Goal: Complete application form

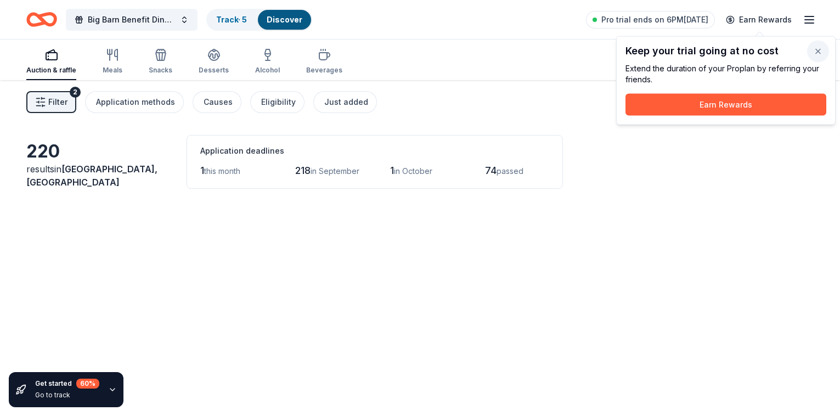
click at [818, 50] on button "button" at bounding box center [818, 52] width 22 height 22
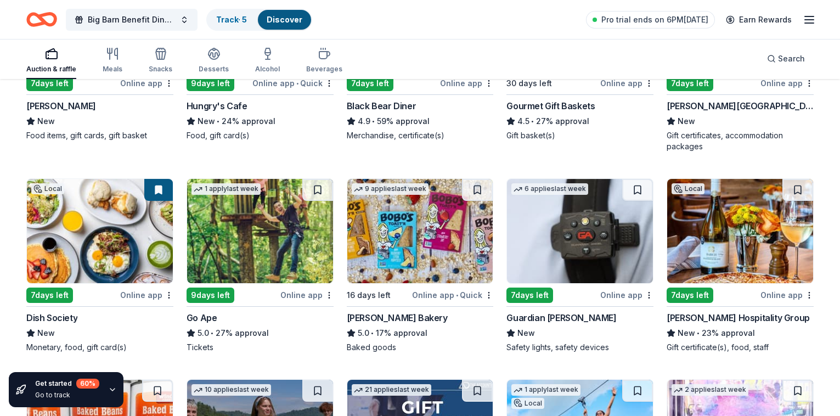
scroll to position [897, 0]
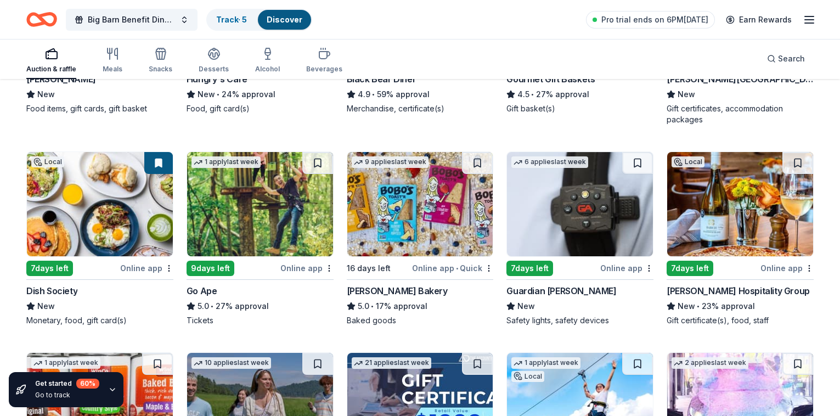
click at [736, 228] on img at bounding box center [740, 204] width 146 height 104
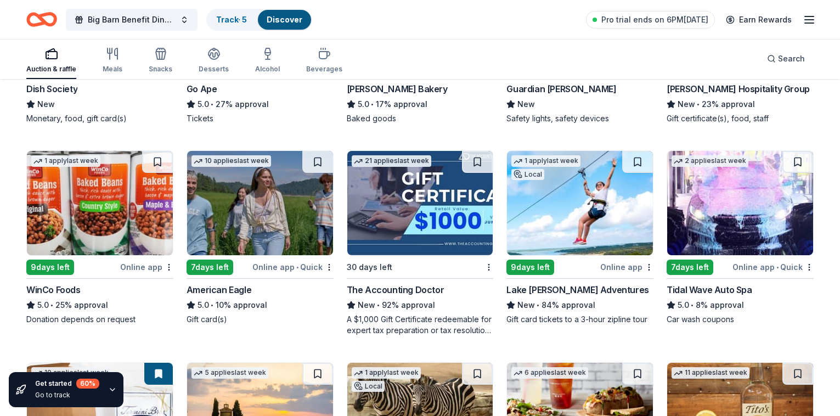
scroll to position [1137, 0]
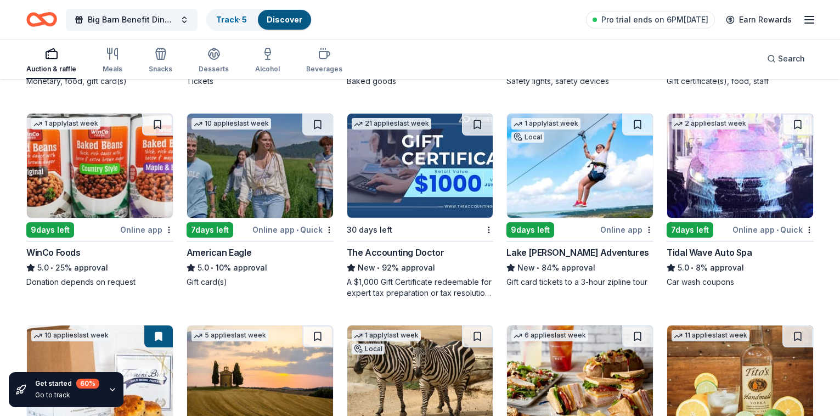
click at [544, 201] on img at bounding box center [580, 166] width 146 height 104
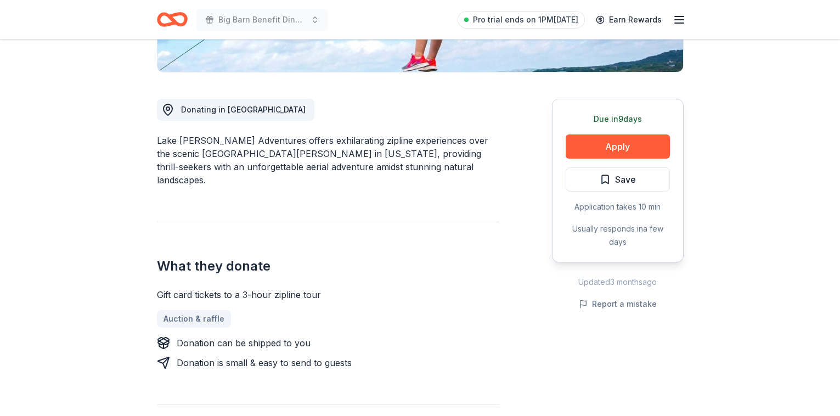
scroll to position [300, 0]
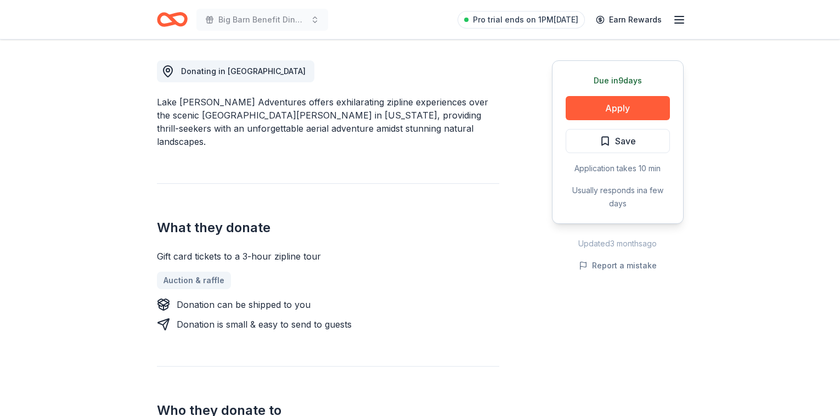
drag, startPoint x: 157, startPoint y: 241, endPoint x: 298, endPoint y: 244, distance: 140.5
click at [298, 250] on div "Gift card tickets to a 3-hour zipline tour" at bounding box center [328, 256] width 342 height 13
drag, startPoint x: 312, startPoint y: 242, endPoint x: 273, endPoint y: 246, distance: 39.7
click at [273, 250] on div "Gift card tickets to a 3-hour zipline tour" at bounding box center [328, 256] width 342 height 13
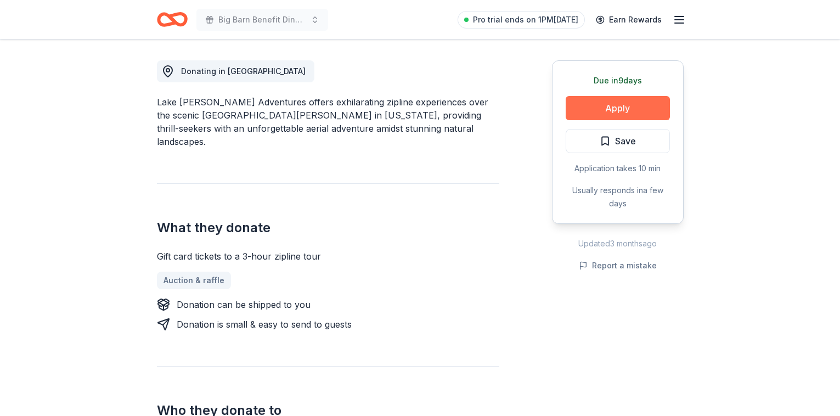
click at [624, 110] on button "Apply" at bounding box center [618, 108] width 104 height 24
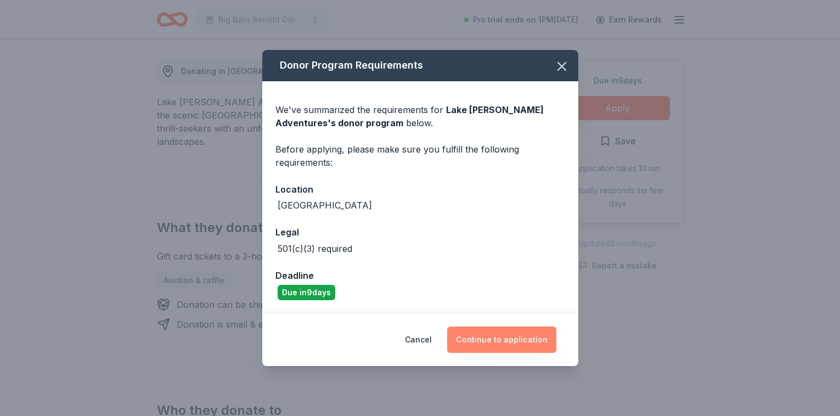
click at [491, 336] on button "Continue to application" at bounding box center [501, 339] width 109 height 26
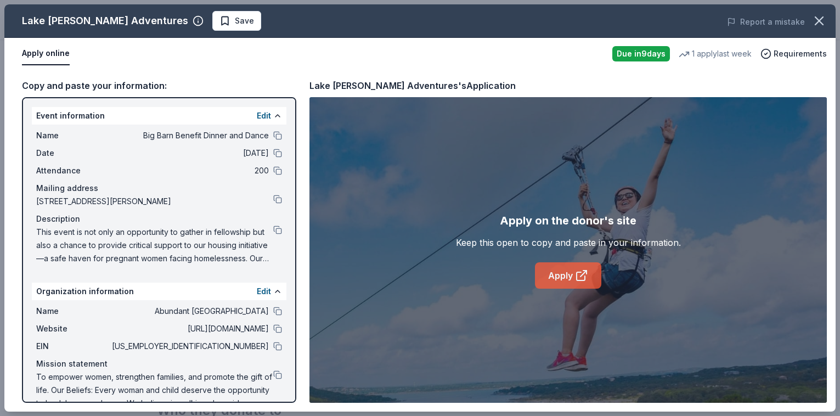
click at [560, 268] on link "Apply" at bounding box center [568, 275] width 66 height 26
click at [279, 309] on button at bounding box center [277, 311] width 9 height 9
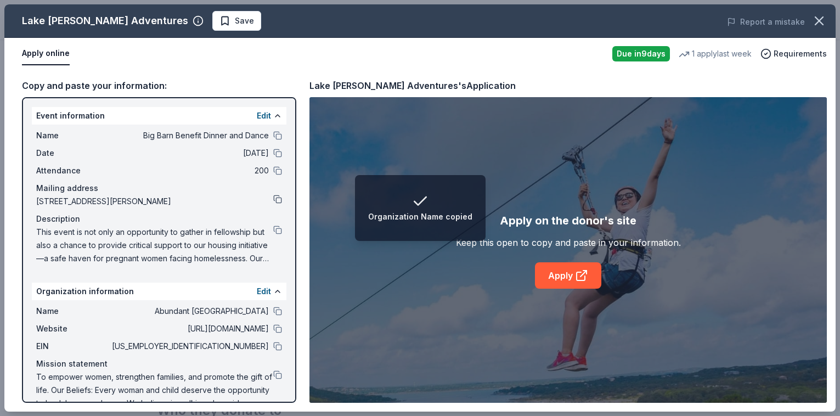
click at [276, 198] on button at bounding box center [277, 199] width 9 height 9
click at [277, 229] on button at bounding box center [277, 229] width 9 height 9
